Goal: Task Accomplishment & Management: Use online tool/utility

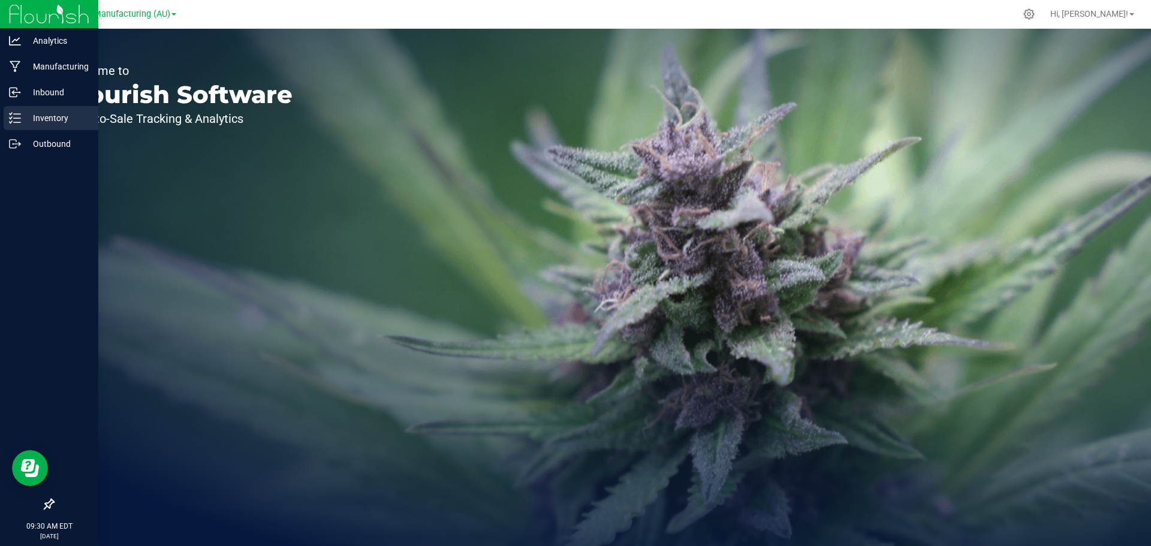
click at [26, 118] on p "Inventory" at bounding box center [57, 118] width 72 height 14
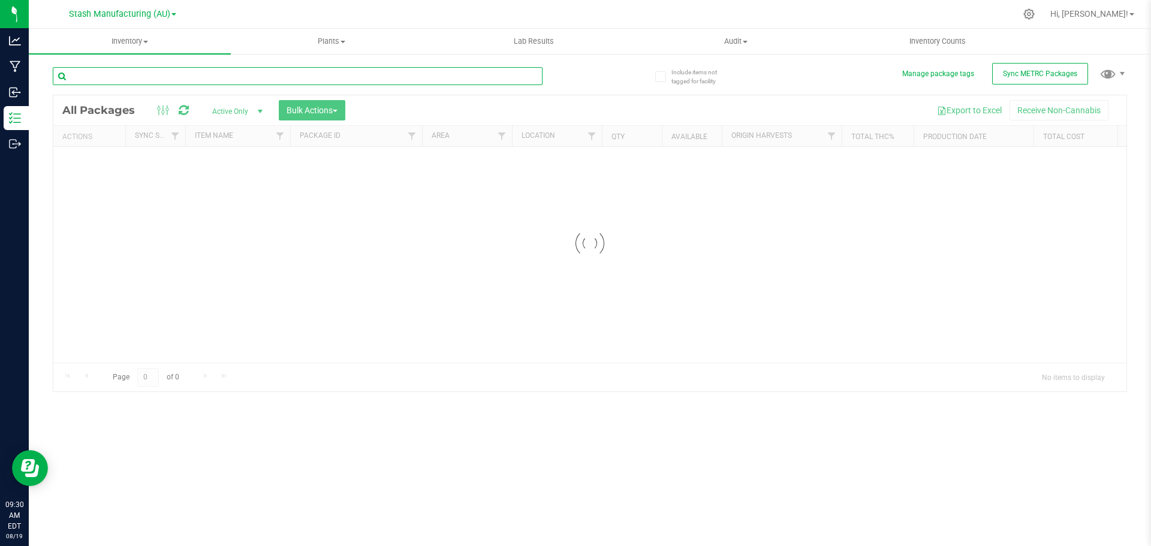
click at [225, 79] on div "Inventory All packages All inventory Waste log Create inventory Plants All plan…" at bounding box center [590, 287] width 1122 height 517
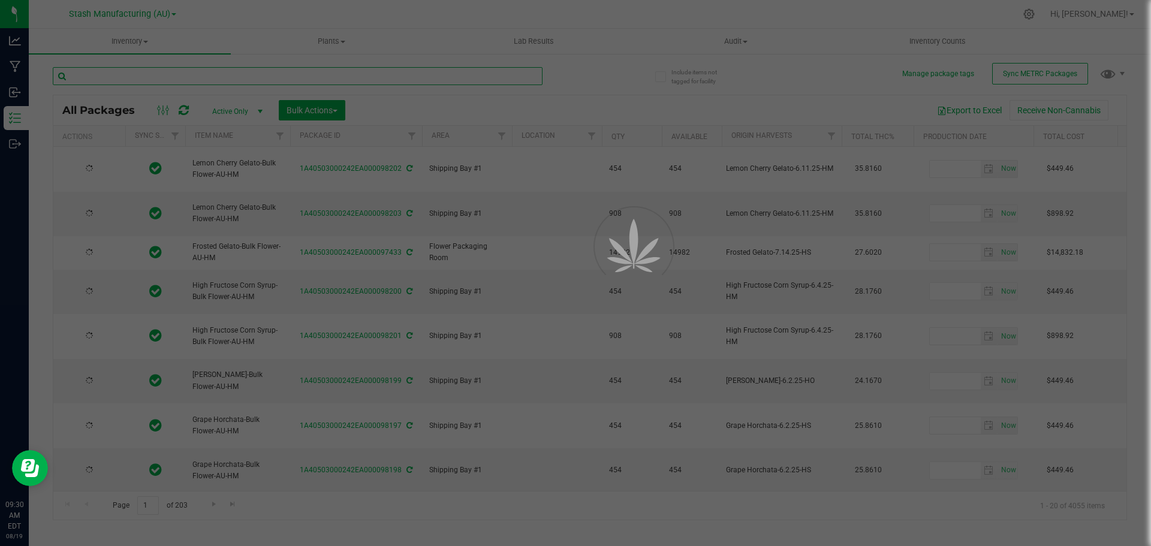
type input "[DATE]"
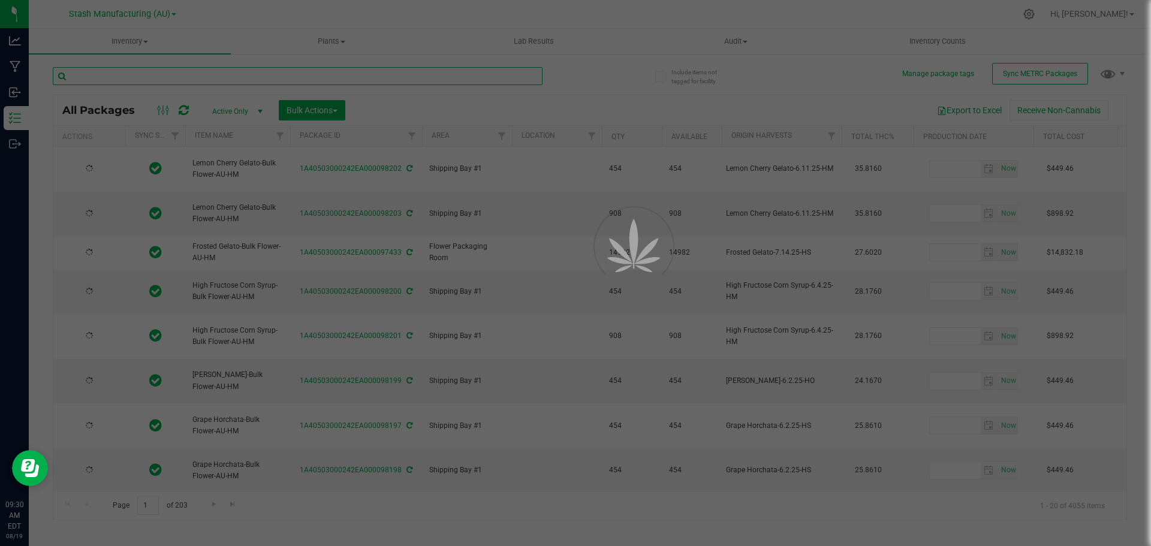
type input "[DATE]"
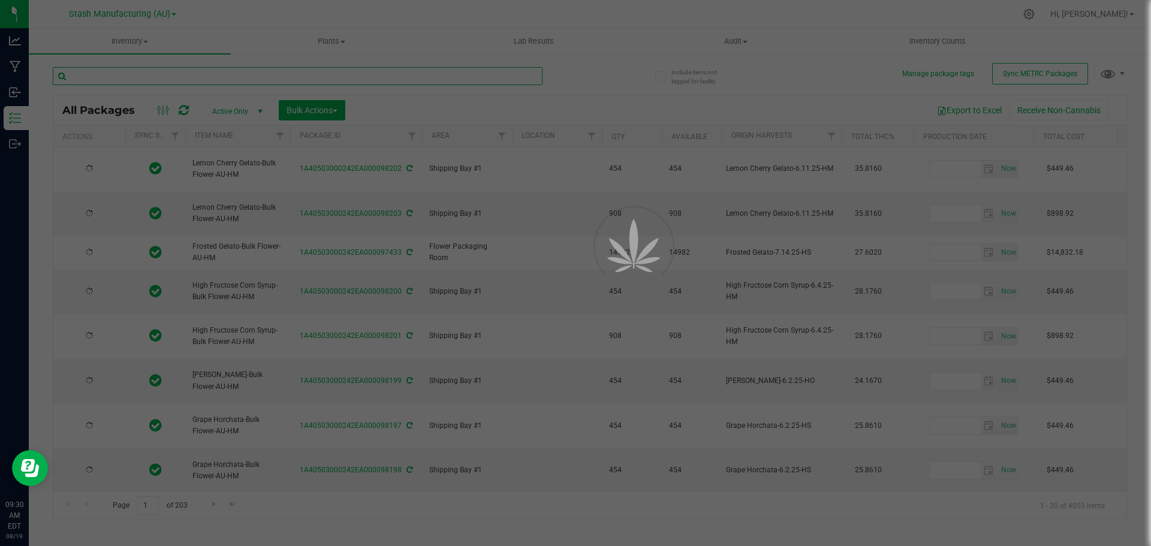
type input "[DATE]"
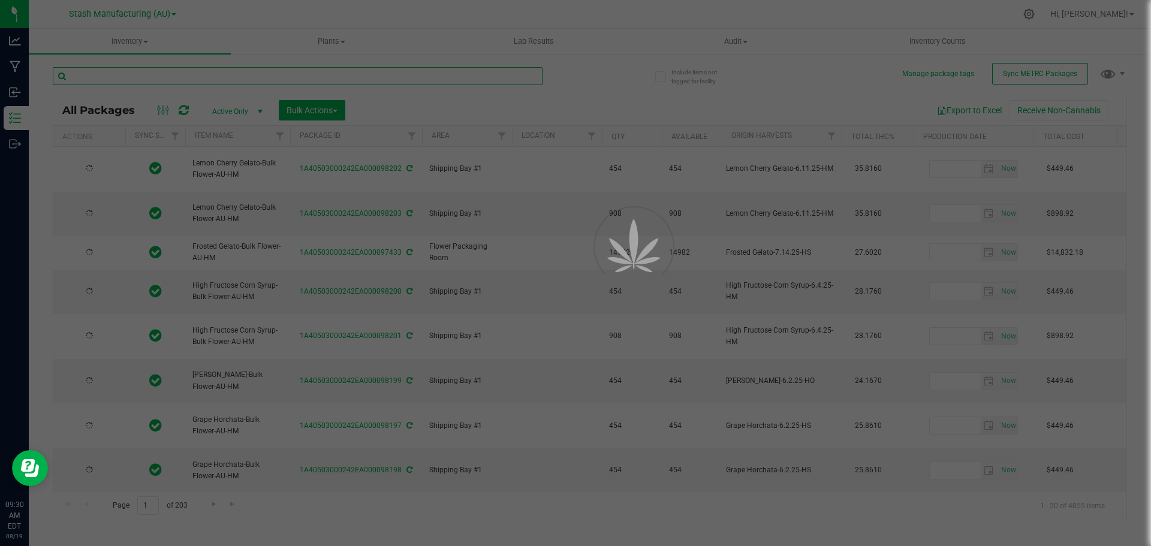
type input "[DATE]"
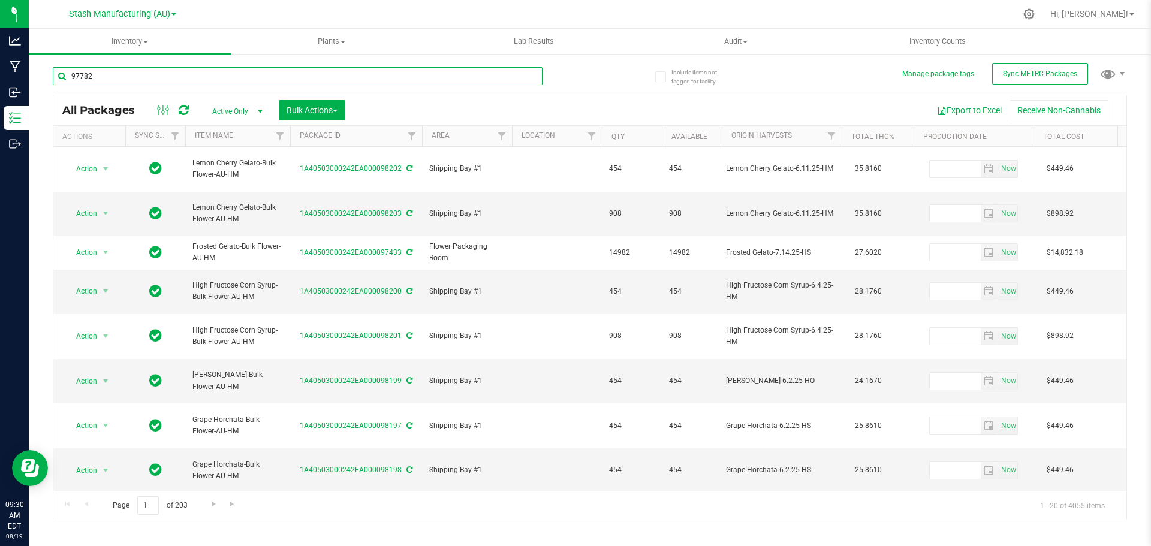
type input "97782"
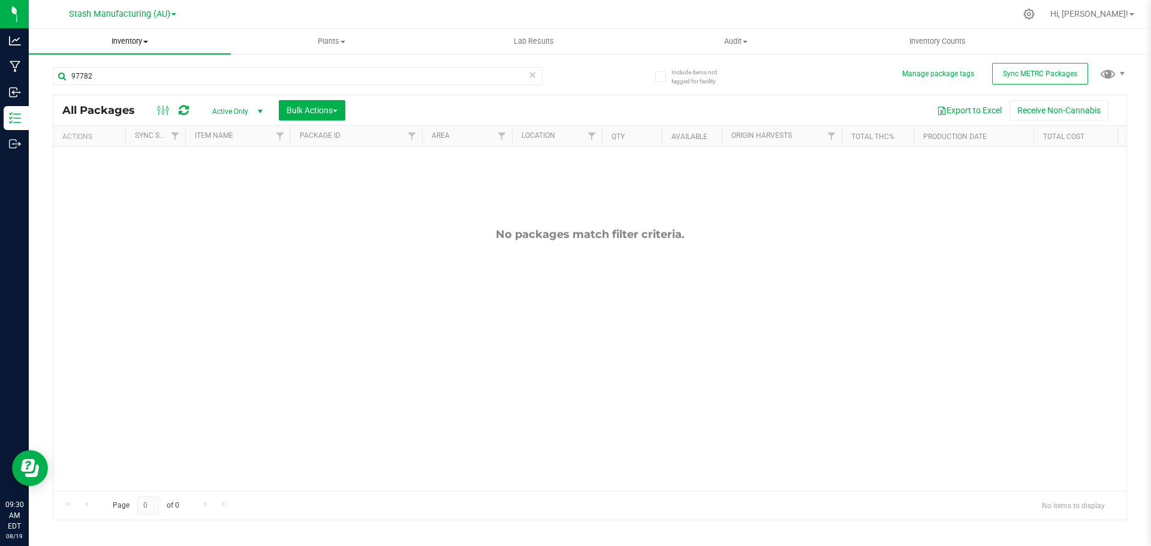
click at [119, 40] on span "Inventory" at bounding box center [130, 41] width 202 height 11
click at [107, 140] on span "From bill of materials" at bounding box center [83, 144] width 109 height 10
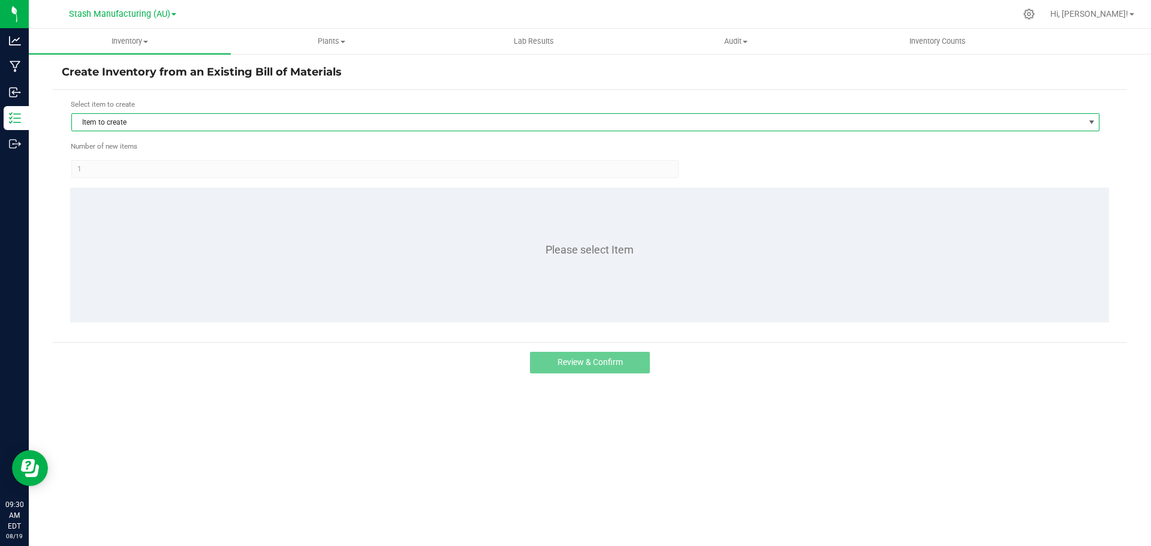
click at [130, 121] on span "Item to create" at bounding box center [578, 122] width 1012 height 17
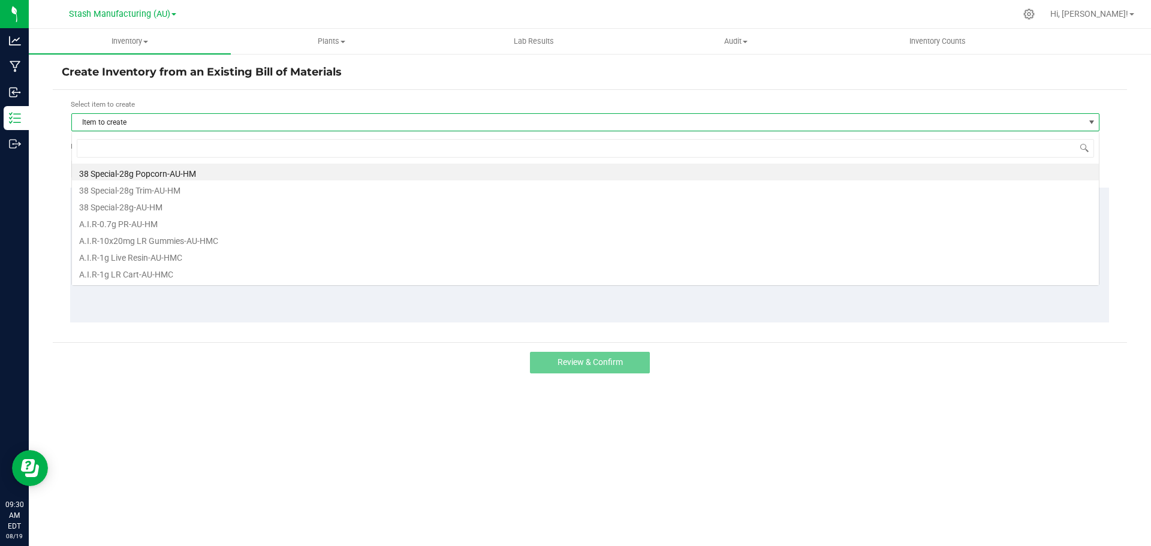
scroll to position [18, 1028]
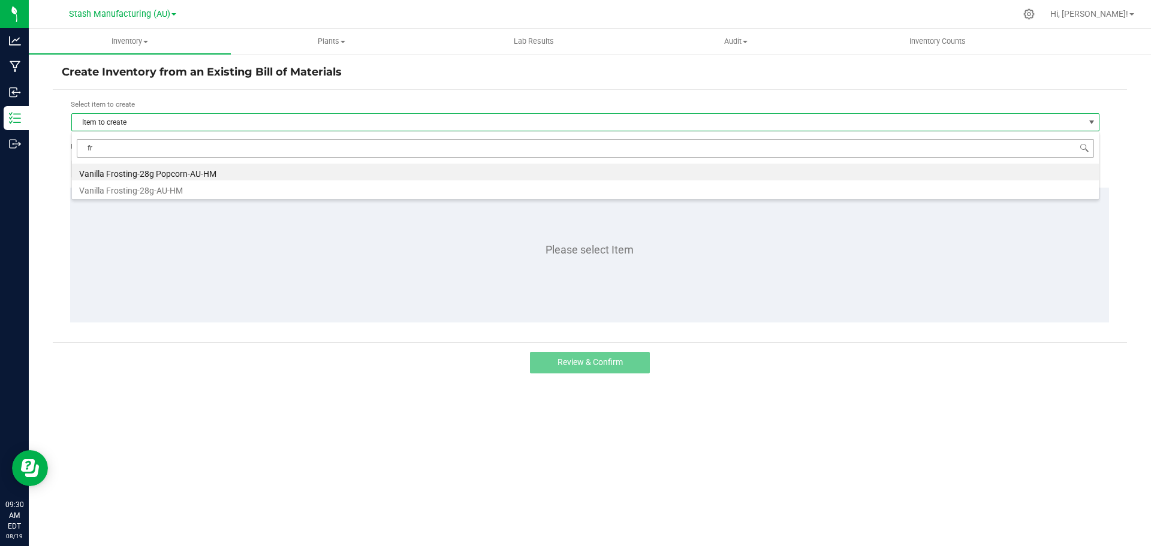
type input "f"
type input "frosted"
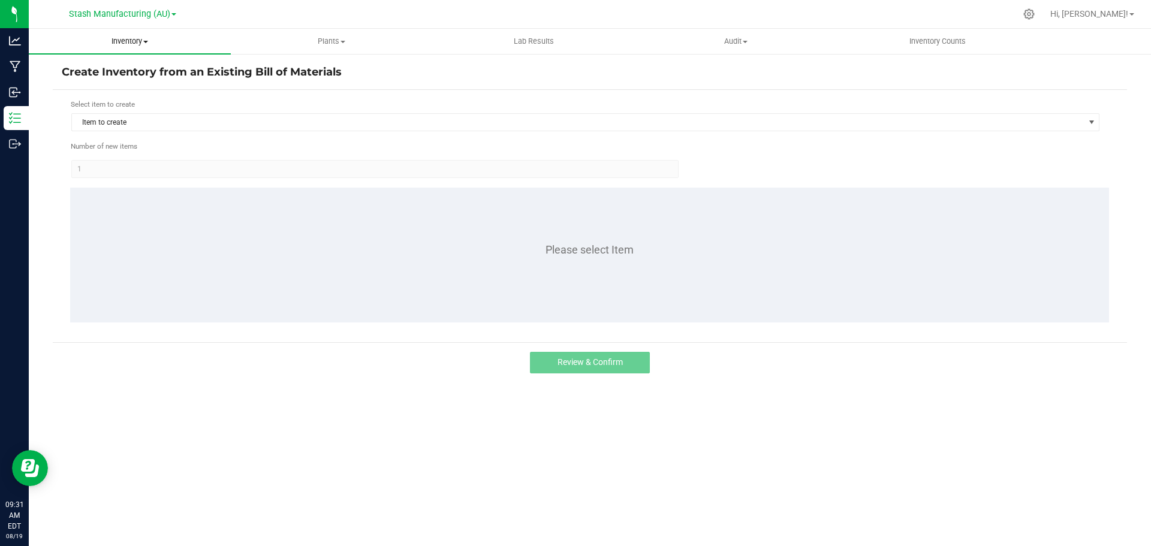
click at [140, 43] on span "Inventory" at bounding box center [130, 41] width 202 height 11
click at [104, 71] on span "All packages" at bounding box center [70, 72] width 82 height 10
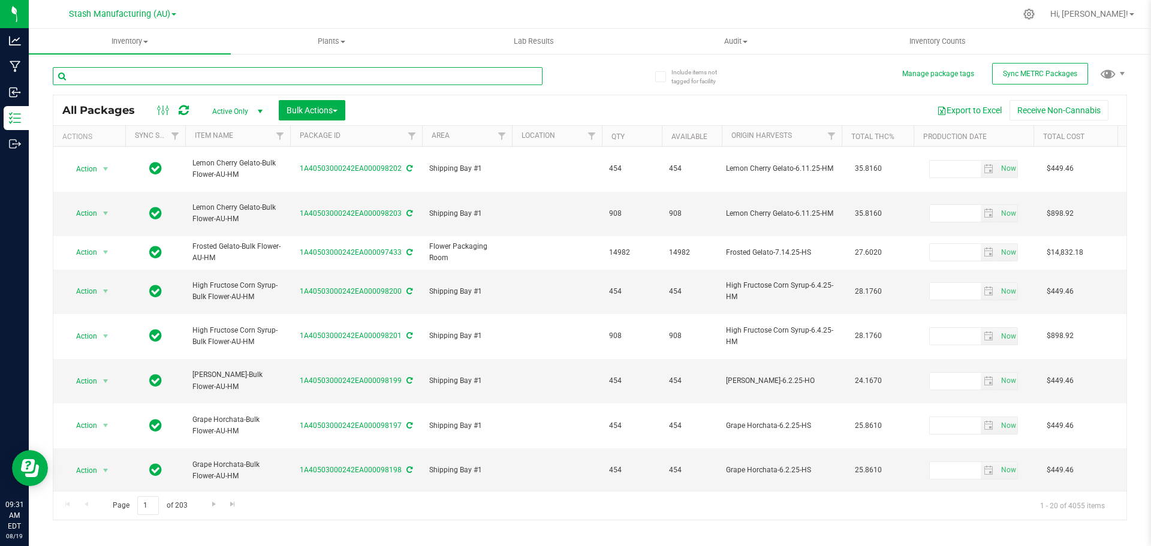
click at [134, 76] on input "text" at bounding box center [298, 76] width 490 height 18
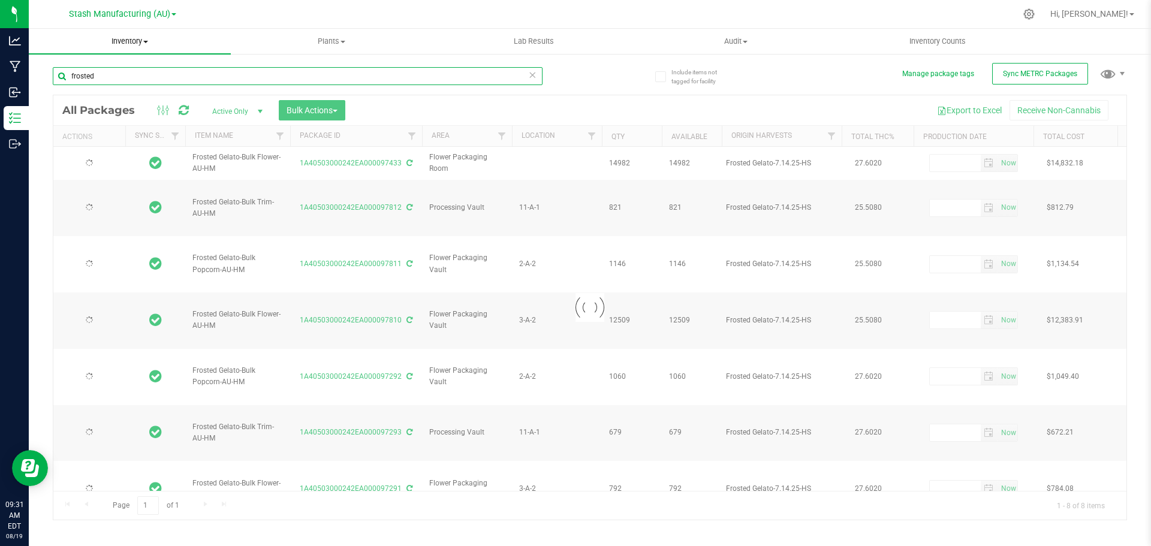
type input "frosted"
type input "[DATE]"
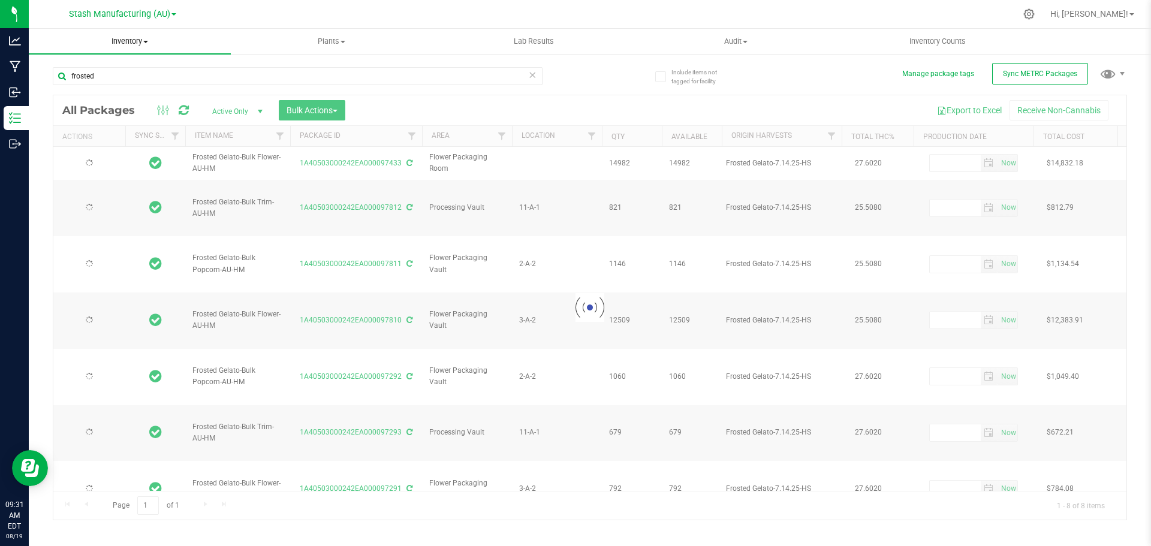
type input "[DATE]"
click at [143, 42] on span "Inventory" at bounding box center [130, 41] width 202 height 11
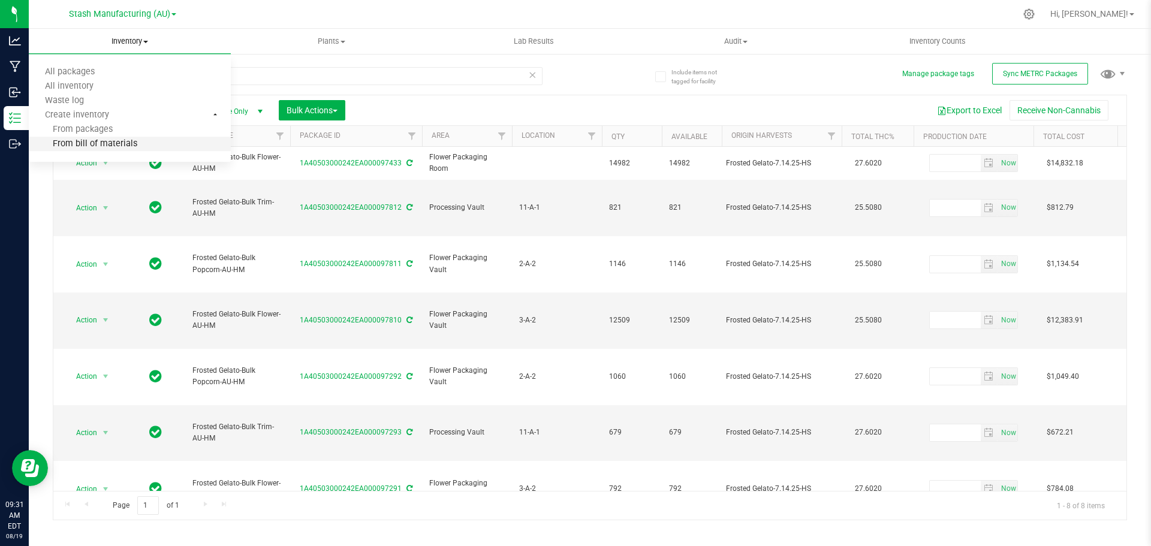
click at [106, 140] on span "From bill of materials" at bounding box center [83, 144] width 109 height 10
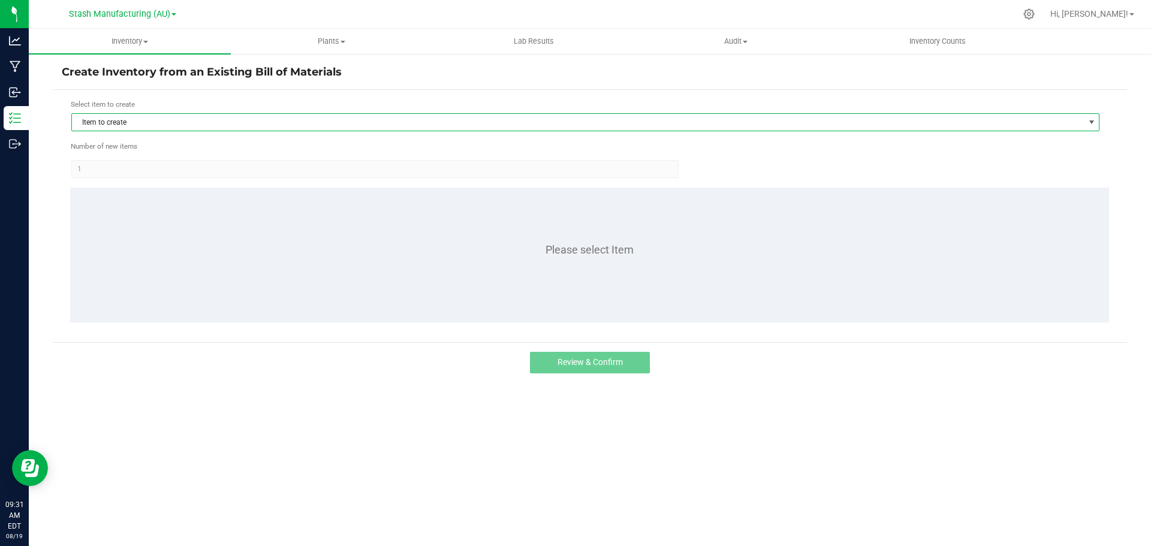
click at [213, 125] on span "Item to create" at bounding box center [578, 122] width 1012 height 17
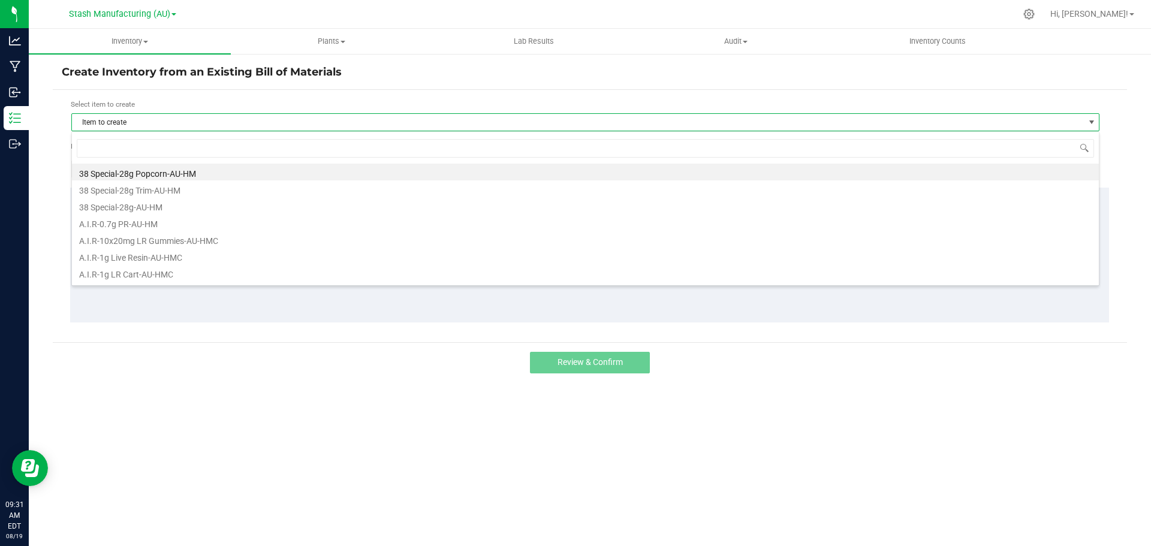
scroll to position [18, 1028]
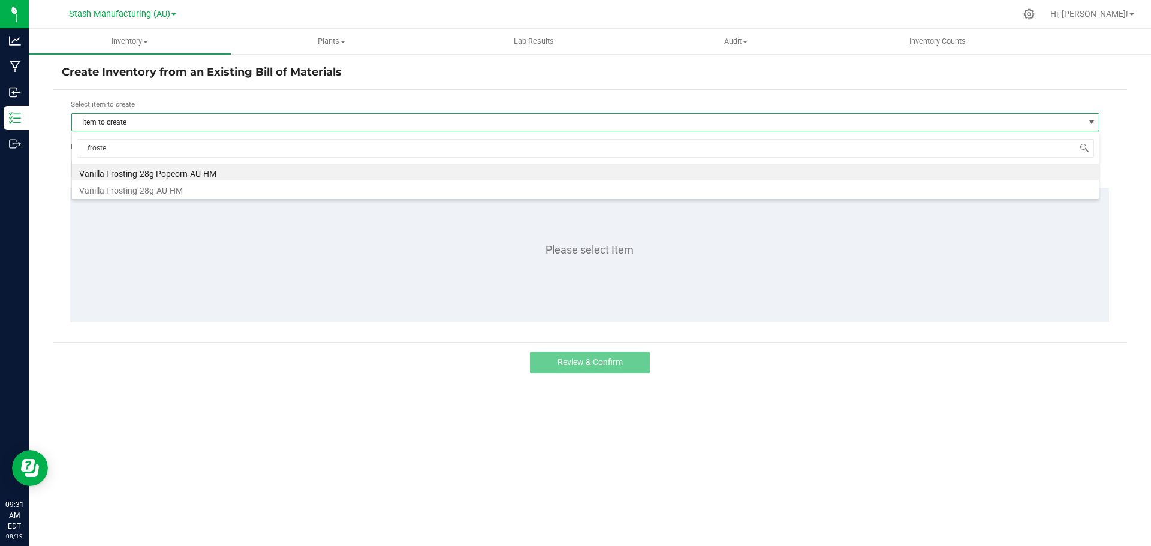
type input "frosted"
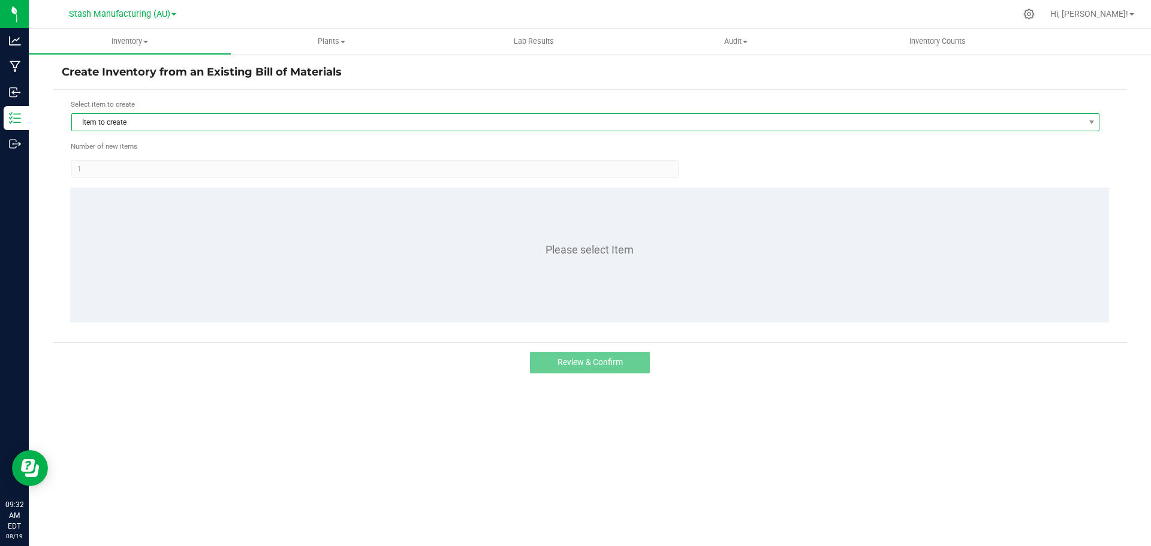
click at [160, 126] on span "Item to create" at bounding box center [578, 122] width 1012 height 17
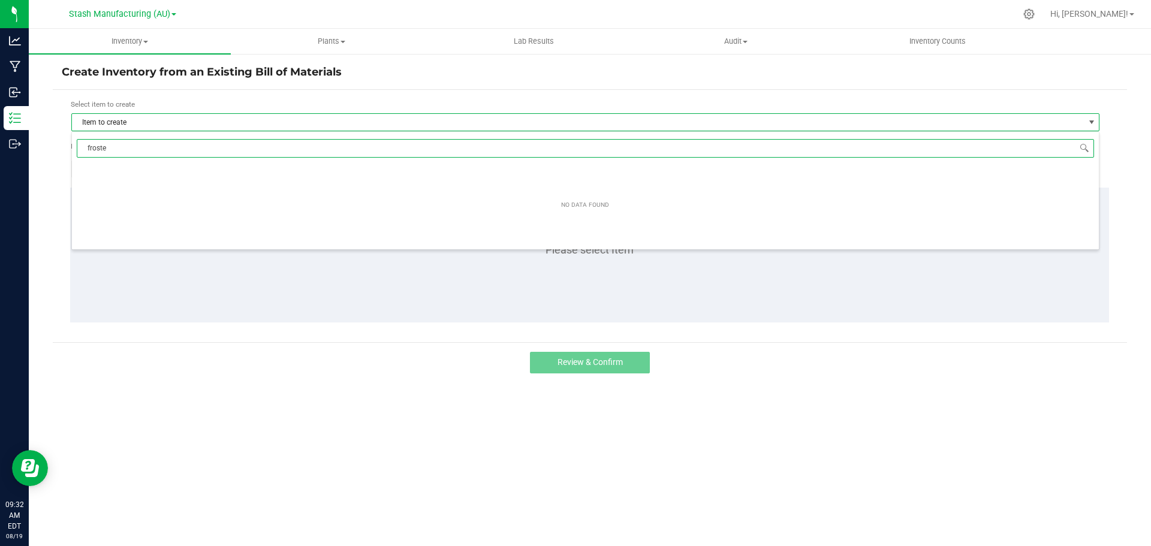
type input "froste"
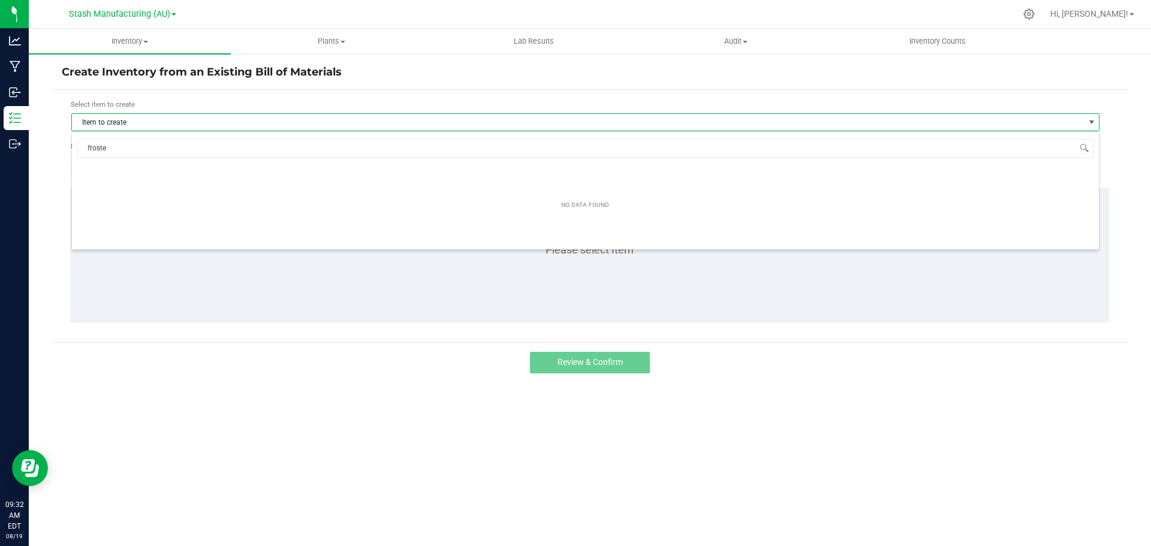
click at [155, 293] on div "Please select Item" at bounding box center [589, 255] width 1039 height 135
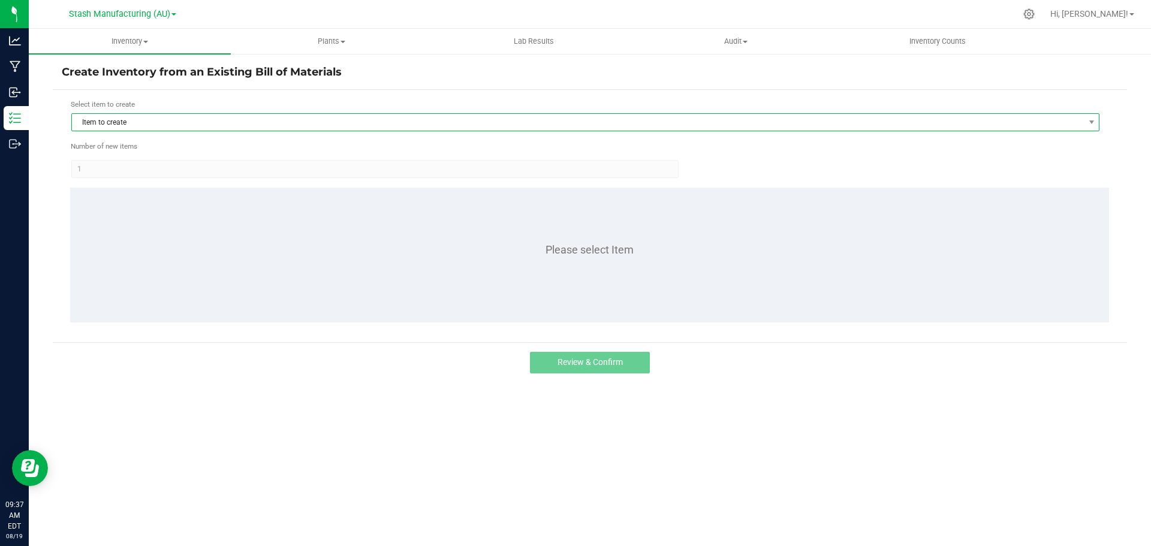
click at [224, 119] on span "Item to create" at bounding box center [578, 122] width 1012 height 17
click at [213, 120] on span "Item to create" at bounding box center [578, 122] width 1012 height 17
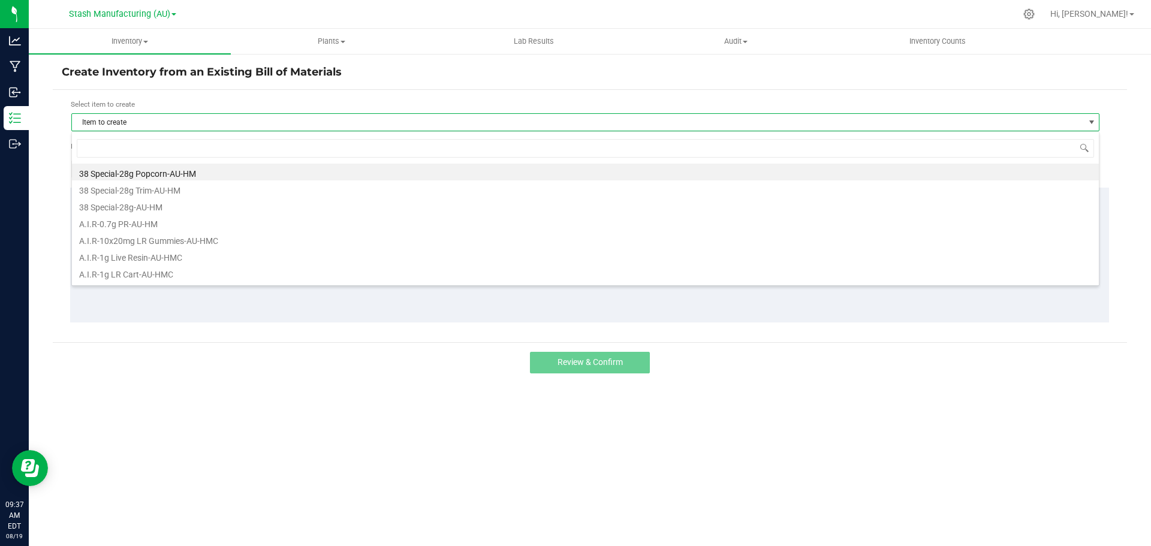
scroll to position [18, 1028]
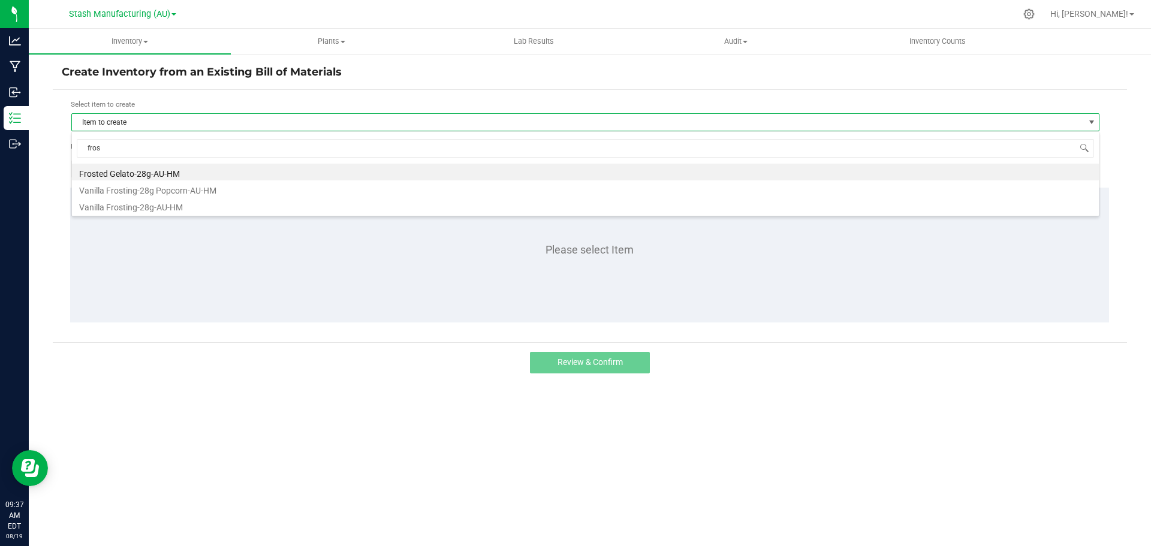
type input "frost"
click at [152, 172] on li "Frosted Gelato-28g-AU-HM" at bounding box center [585, 172] width 1027 height 17
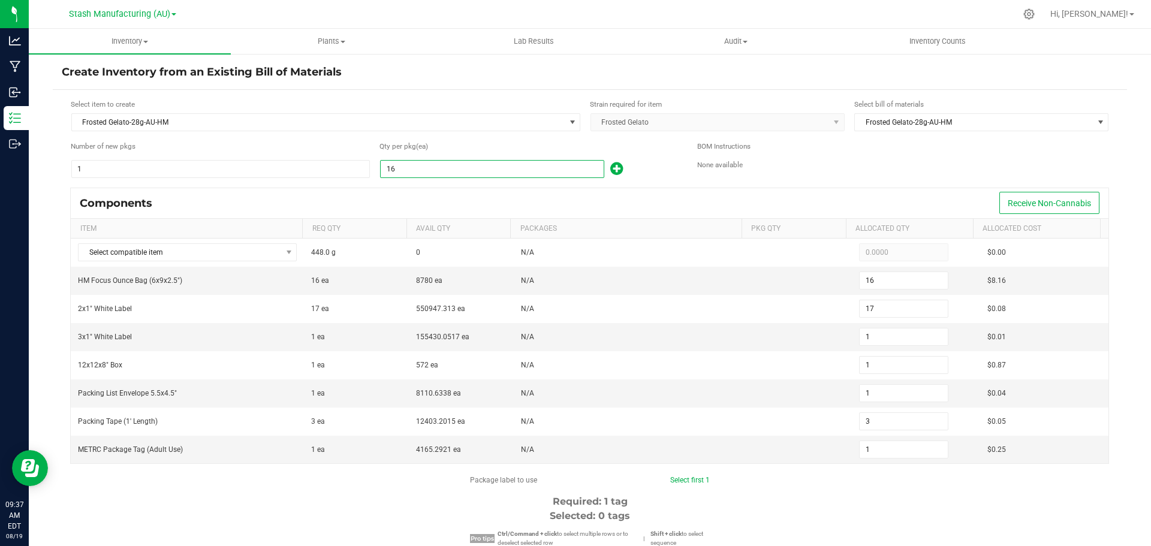
click at [456, 176] on input "16" at bounding box center [492, 169] width 223 height 17
type input "1"
type input "0"
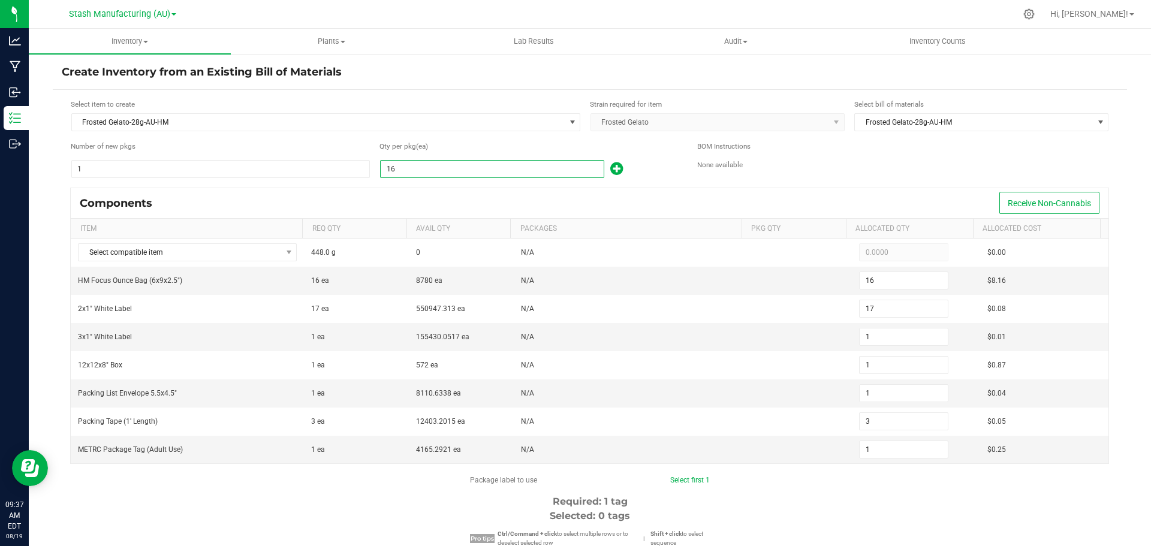
type input "0"
type input "12"
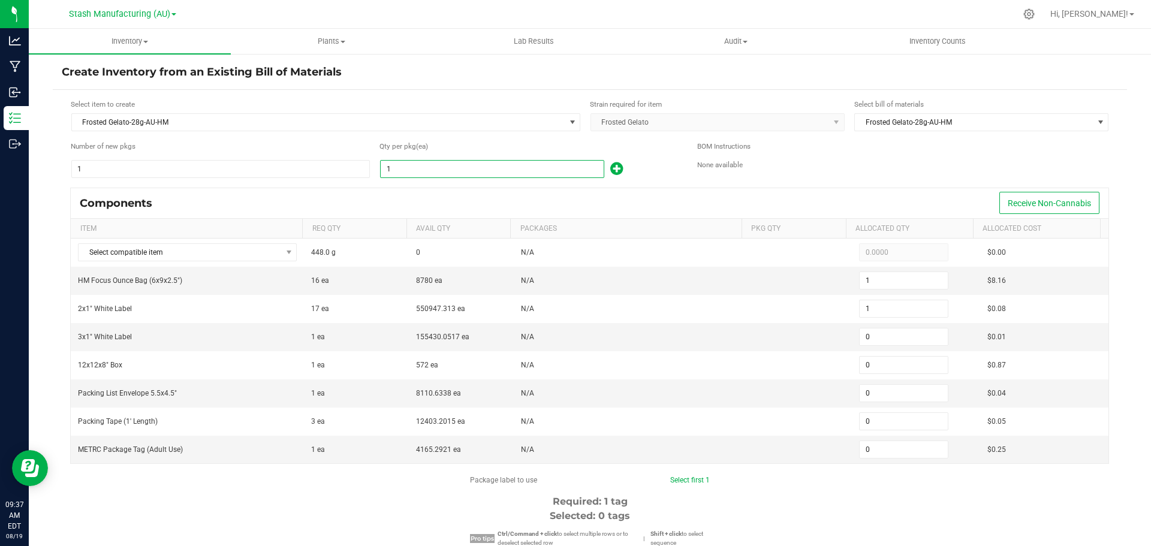
type input "12"
type input "13"
type input "1"
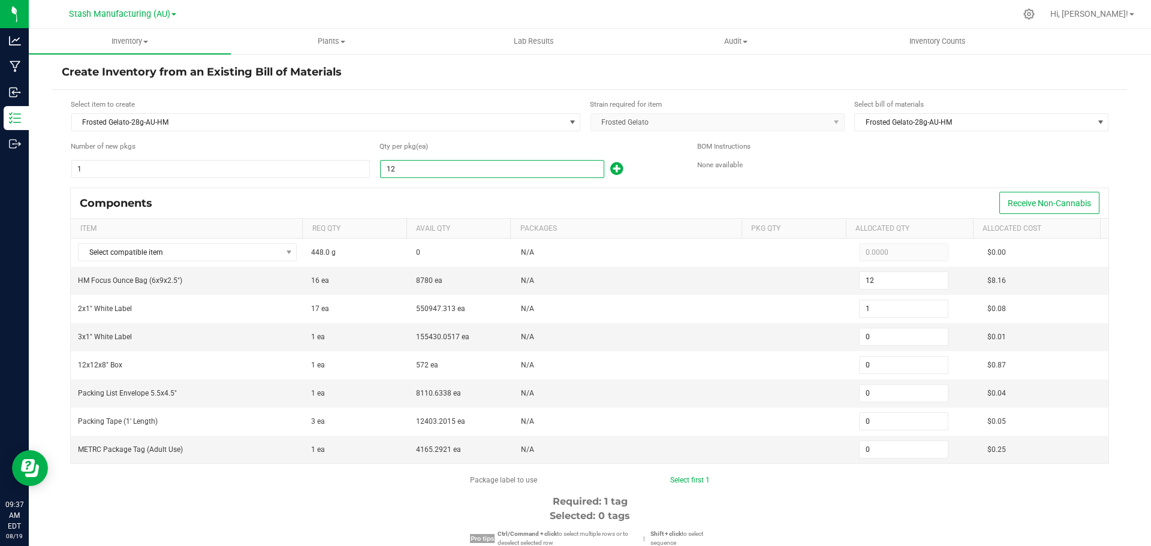
type input "2"
type input "1"
type input "12"
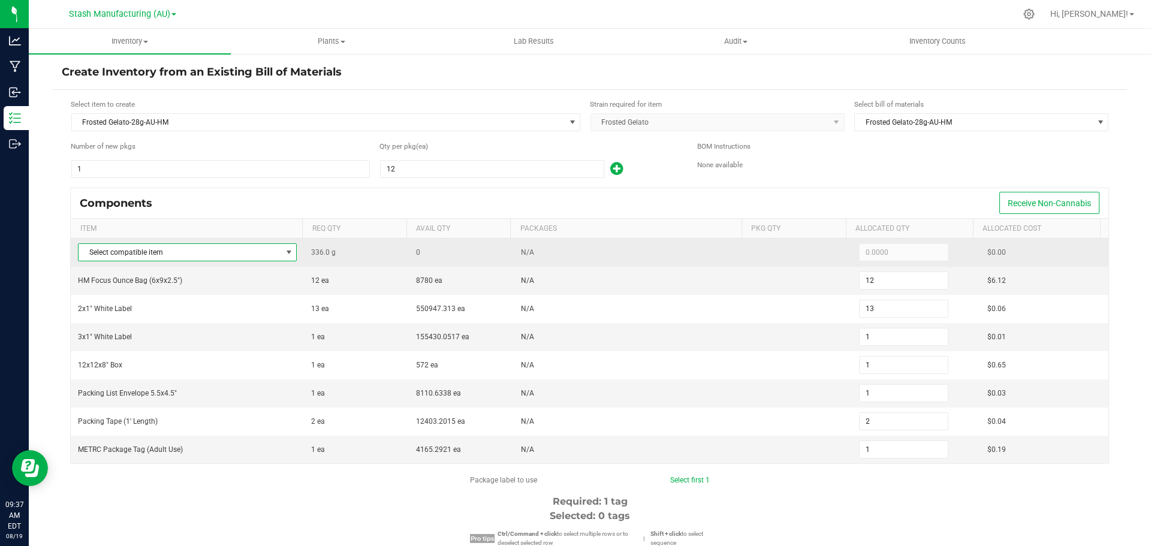
click at [129, 260] on span "Select compatible item" at bounding box center [180, 252] width 203 height 17
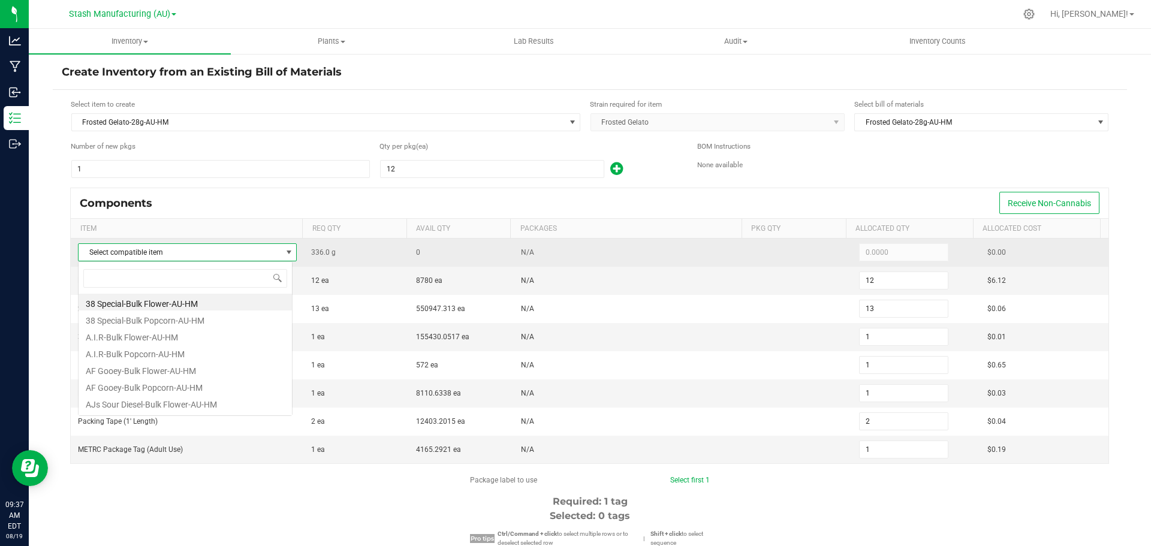
scroll to position [18, 215]
type input "frost"
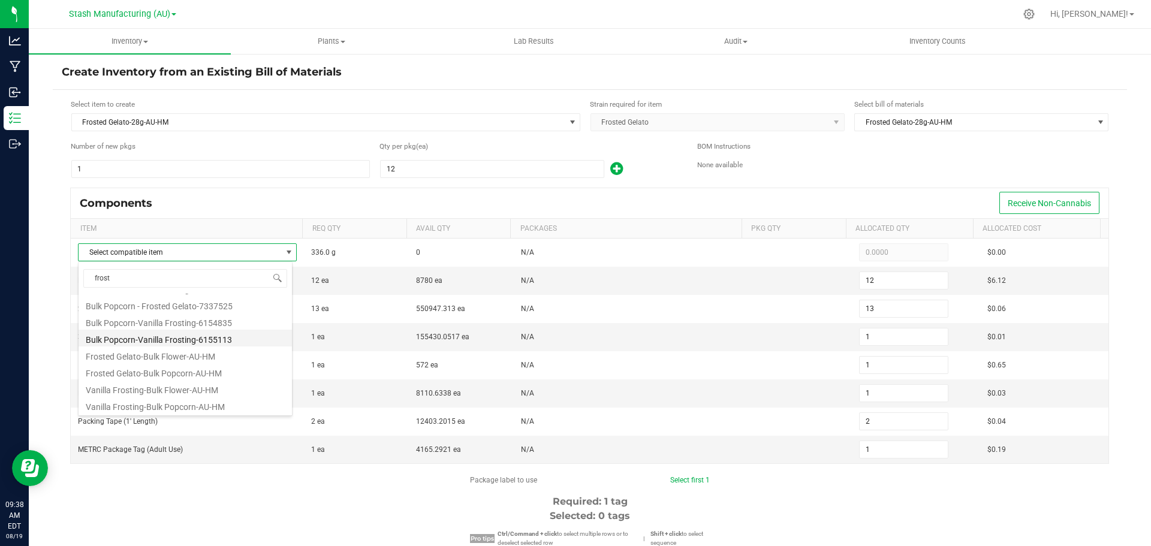
scroll to position [0, 0]
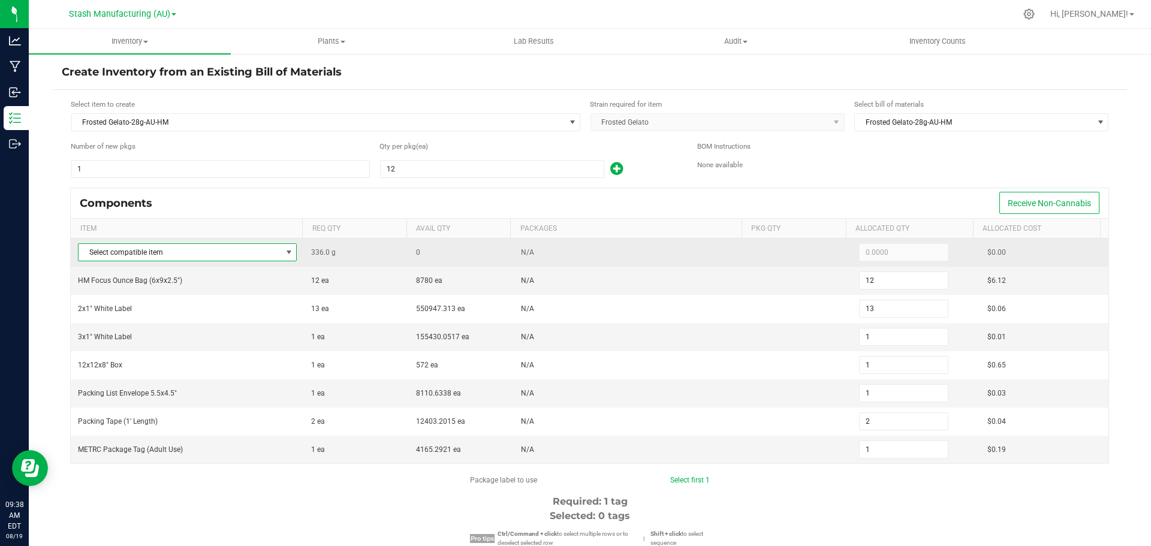
click at [228, 245] on span "Select compatible item" at bounding box center [180, 252] width 203 height 17
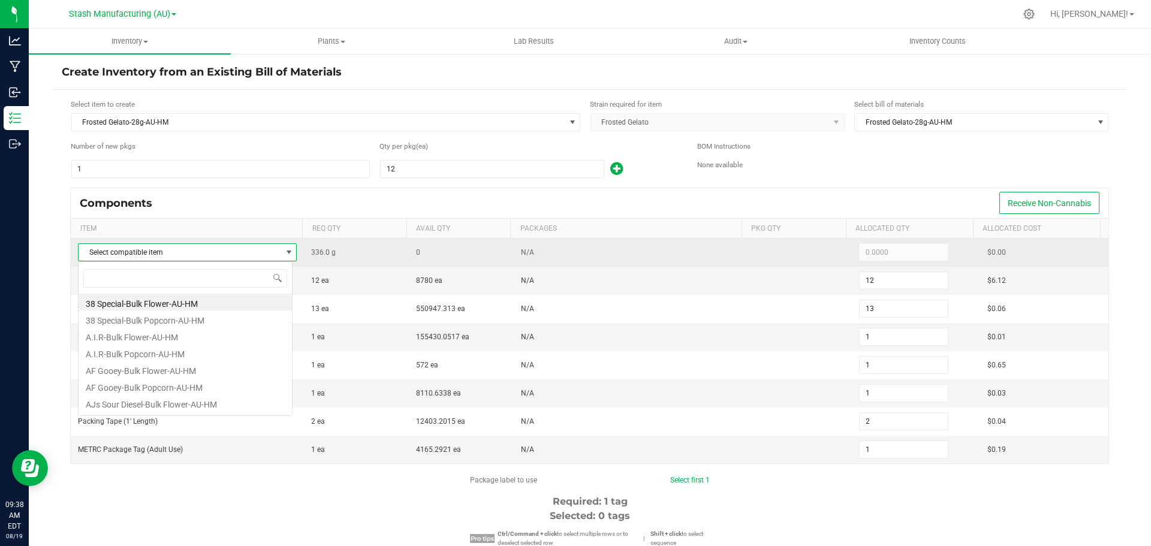
scroll to position [18, 215]
type input "frosted"
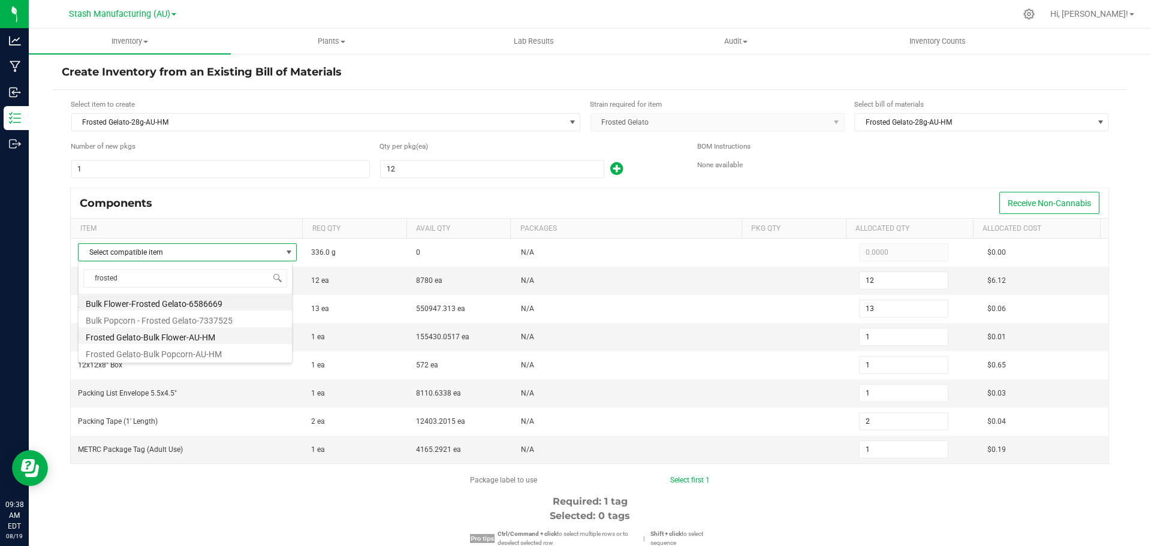
click at [163, 336] on li "Frosted Gelato-Bulk Flower-AU-HM" at bounding box center [185, 335] width 213 height 17
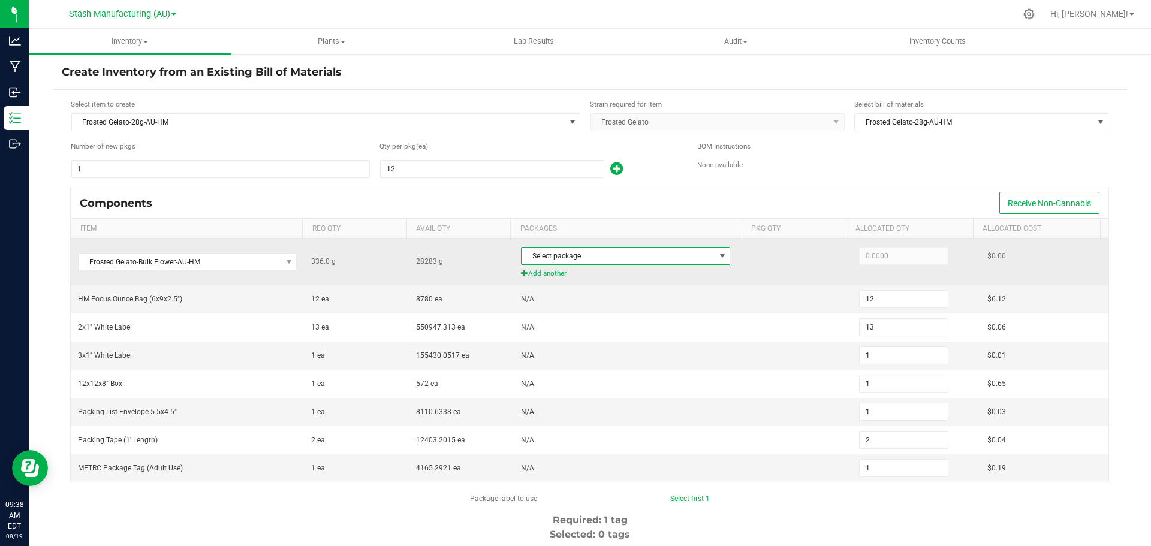
click at [608, 258] on span "Select package" at bounding box center [618, 256] width 193 height 17
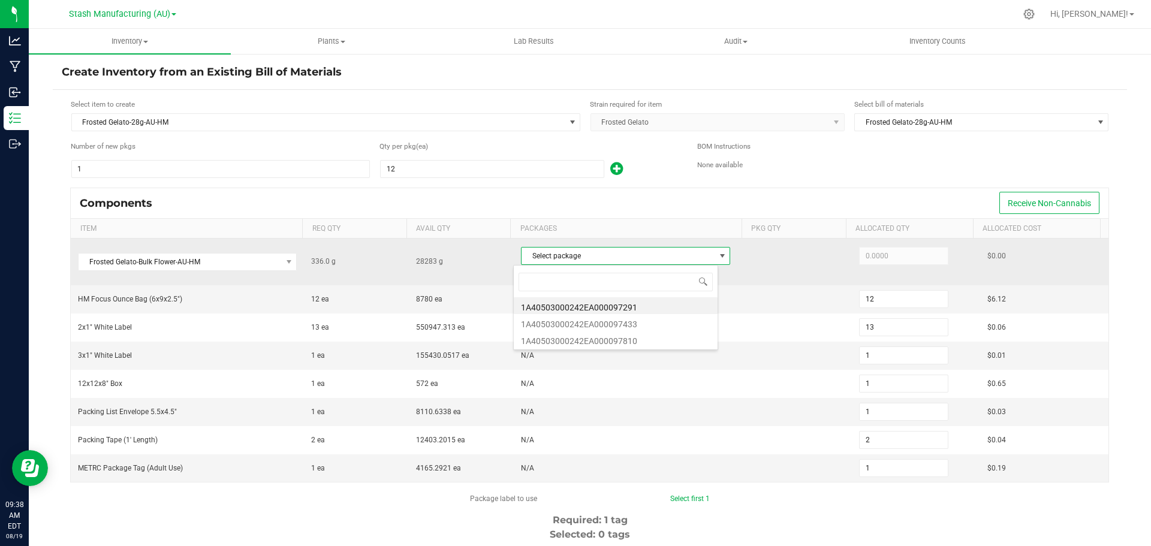
scroll to position [18, 205]
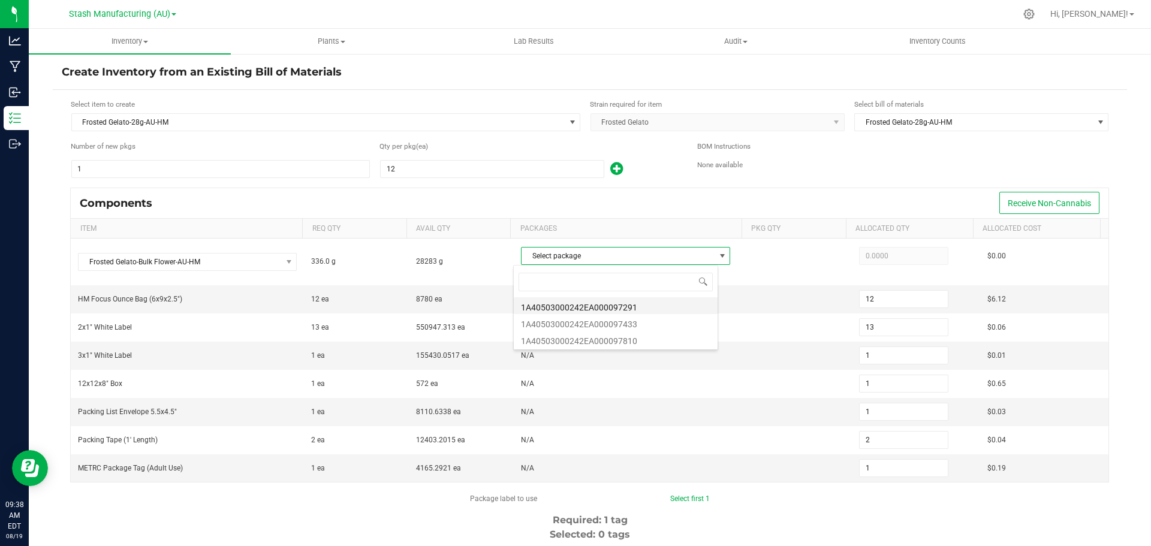
click at [623, 306] on li "1A40503000242EA000097291" at bounding box center [616, 305] width 204 height 17
type input "336.0000"
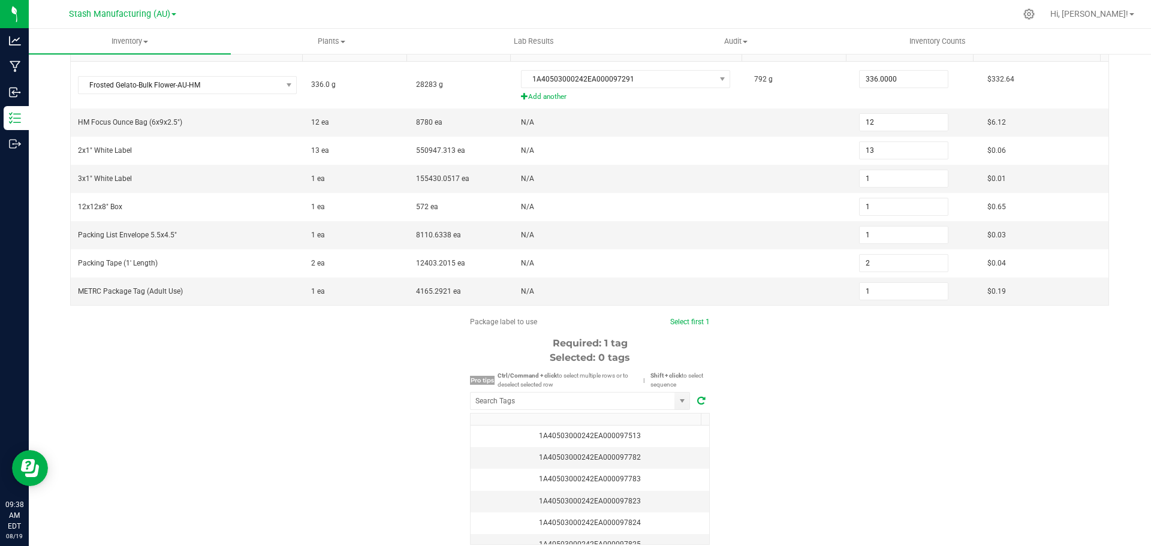
scroll to position [180, 0]
click at [562, 402] on input "NO DATA FOUND" at bounding box center [573, 398] width 204 height 17
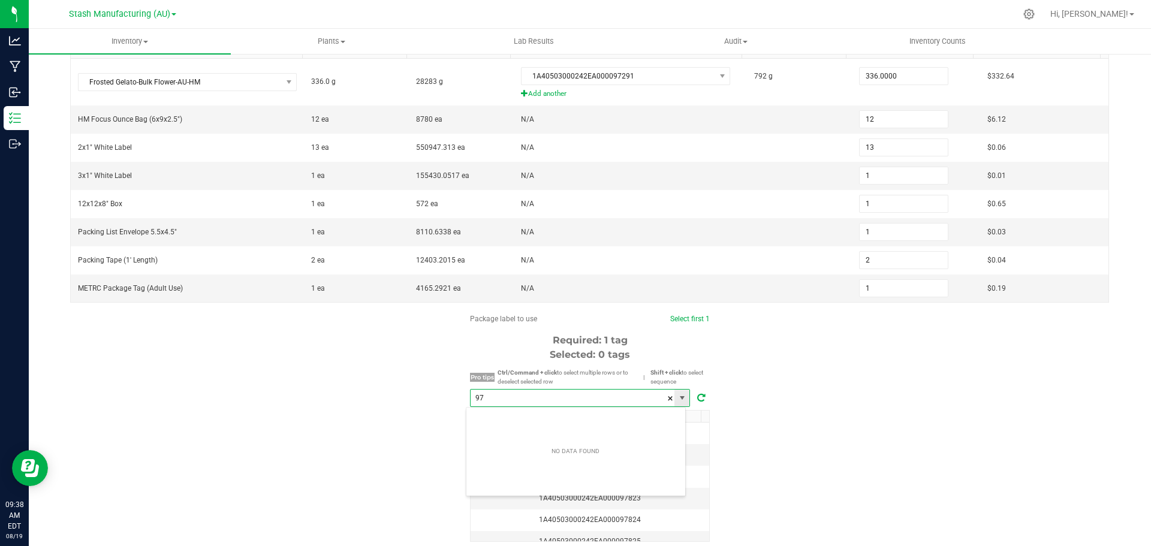
scroll to position [18, 221]
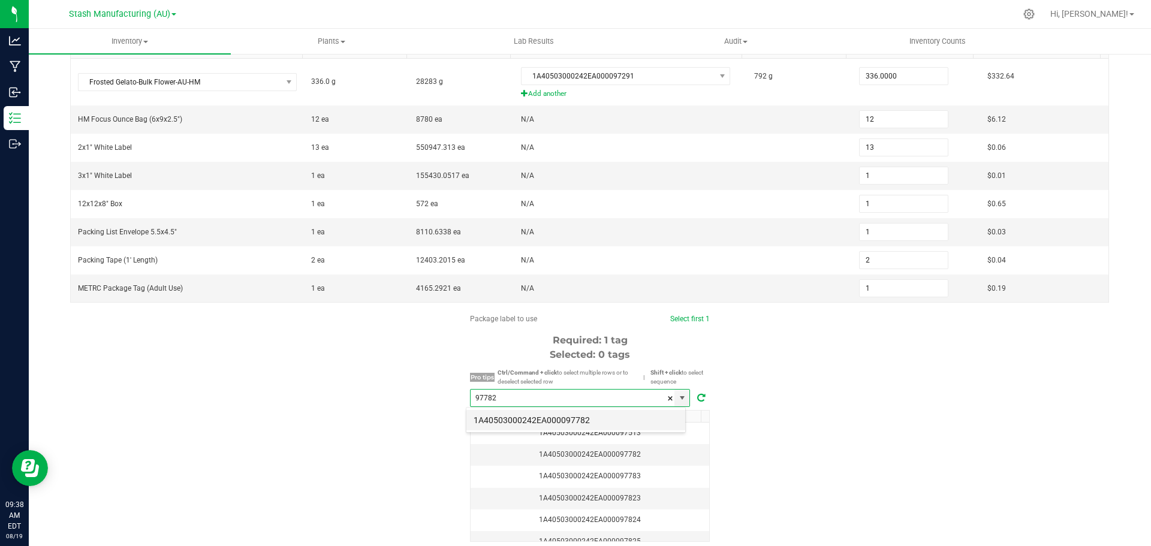
click at [590, 417] on li "1A40503000242EA000097782" at bounding box center [575, 420] width 219 height 20
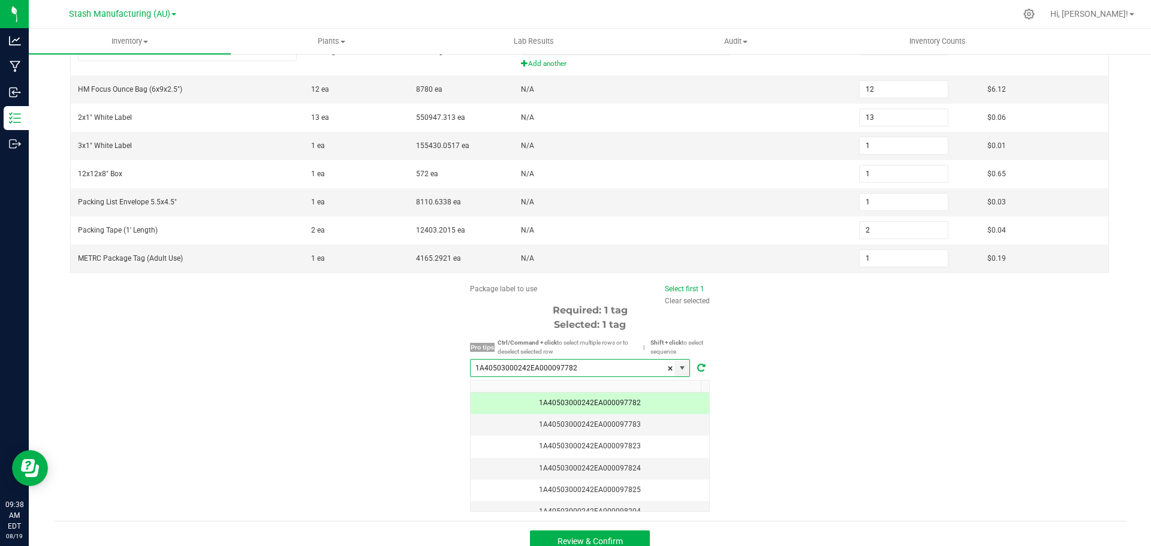
scroll to position [225, 0]
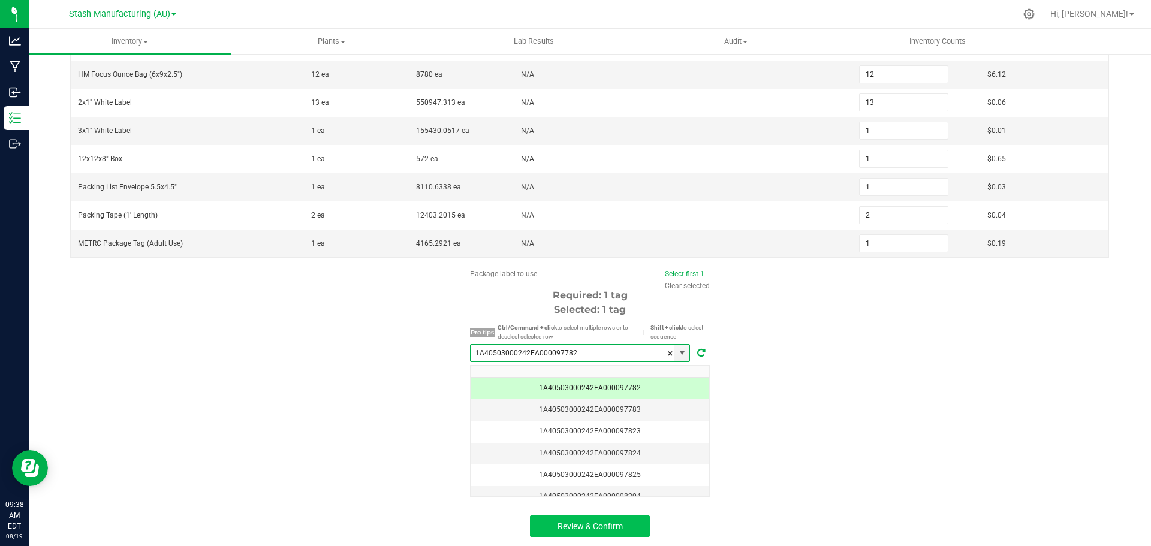
type input "1A40503000242EA000097782"
click at [584, 525] on span "Review & Confirm" at bounding box center [590, 527] width 65 height 10
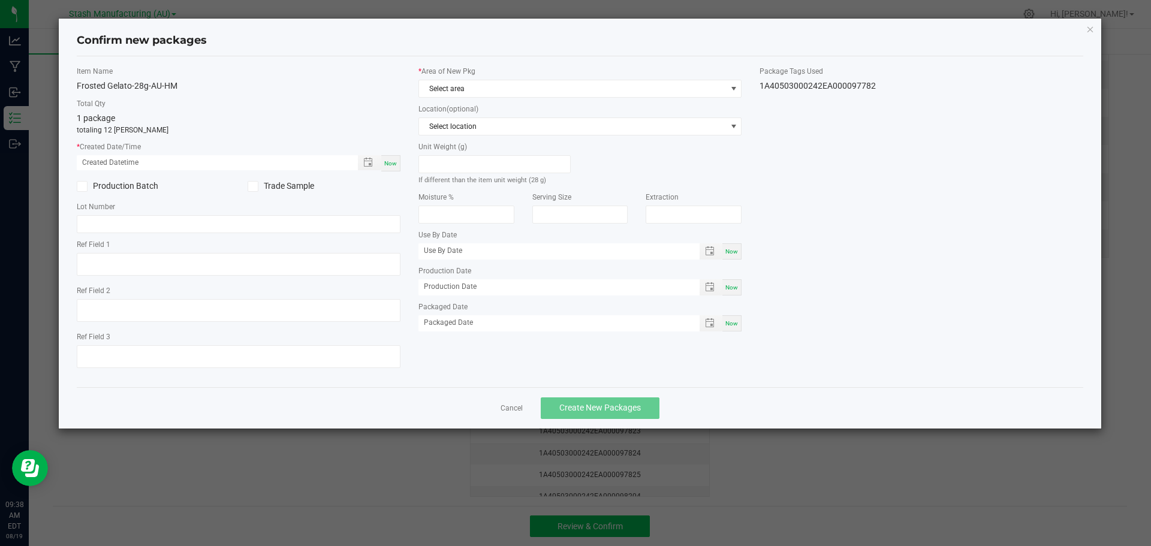
type input "08/15/2026"
click at [397, 165] on div "Now" at bounding box center [390, 163] width 19 height 16
type input "08/19/2025 09:39 AM"
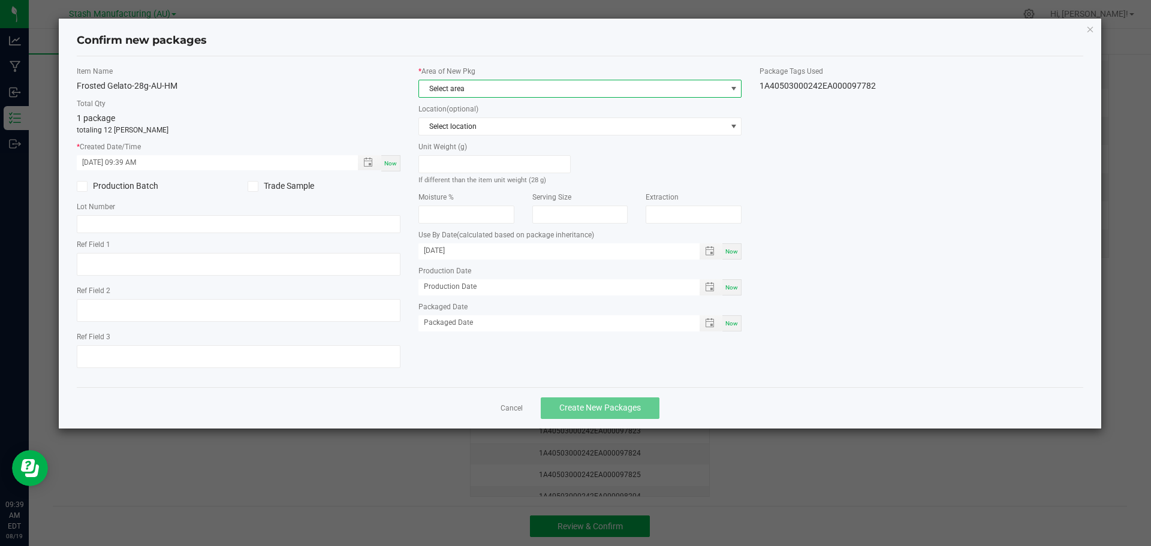
click at [524, 82] on span "Select area" at bounding box center [573, 88] width 308 height 17
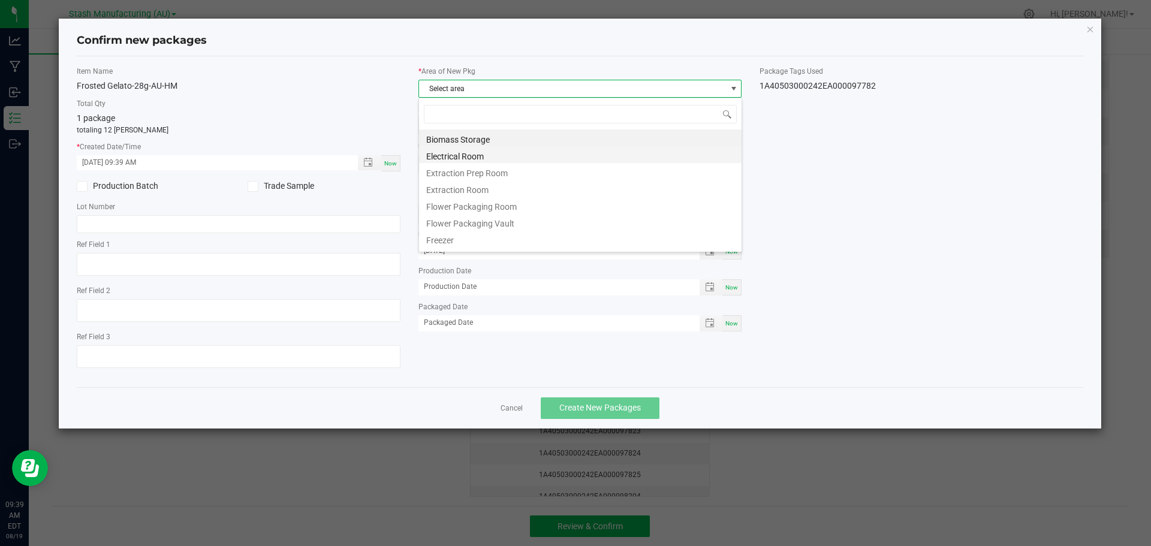
scroll to position [18, 324]
click at [496, 204] on li "Flower Packaging Room" at bounding box center [580, 205] width 323 height 17
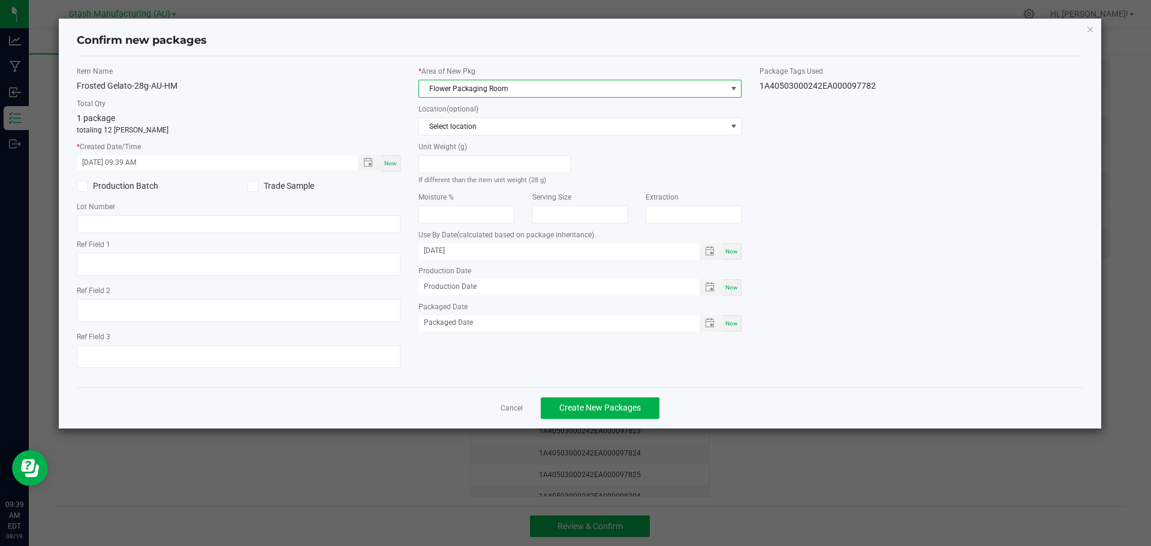
click at [730, 328] on div "Now" at bounding box center [731, 323] width 19 height 16
type input "[DATE]"
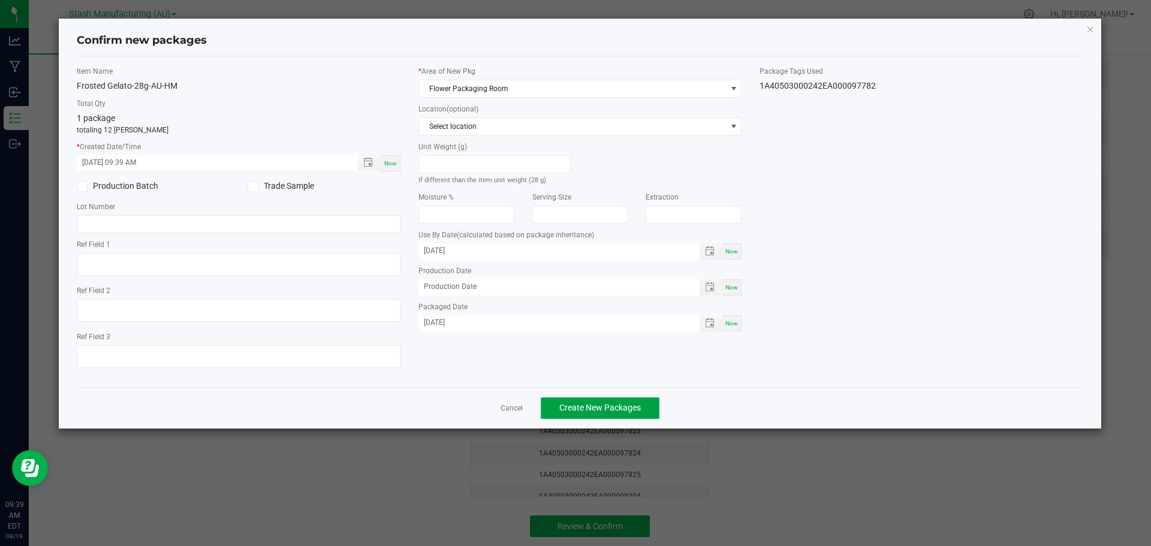
click at [602, 402] on button "Create New Packages" at bounding box center [600, 408] width 119 height 22
